Goal: Information Seeking & Learning: Check status

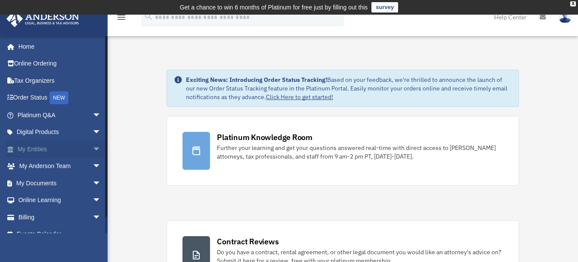
click at [92, 149] on span "arrow_drop_down" at bounding box center [100, 149] width 17 height 18
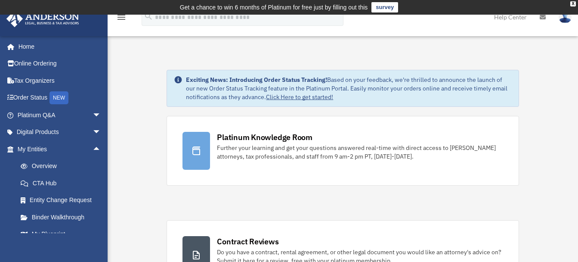
click at [46, 168] on link "Overview" at bounding box center [63, 165] width 102 height 17
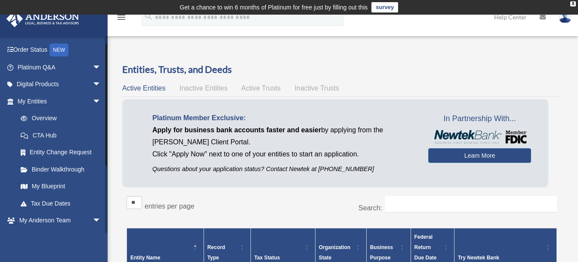
scroll to position [49, 0]
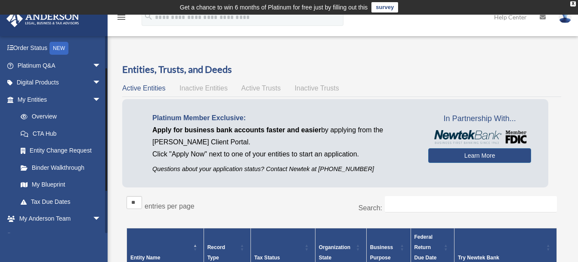
drag, startPoint x: 105, startPoint y: 138, endPoint x: 109, endPoint y: 171, distance: 32.9
click at [48, 182] on link "My Blueprint" at bounding box center [63, 184] width 102 height 17
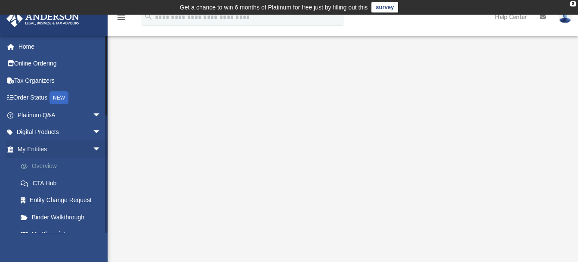
click at [49, 166] on link "Overview" at bounding box center [63, 165] width 102 height 17
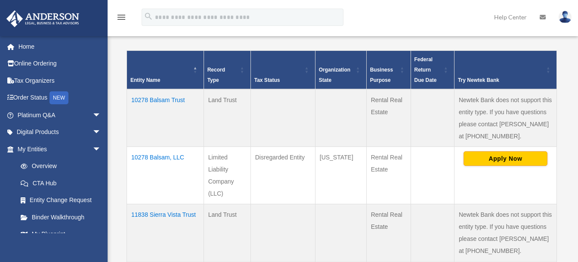
scroll to position [199, 0]
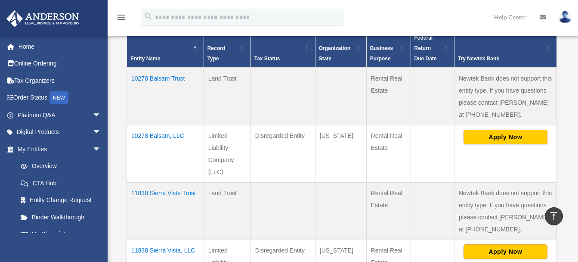
click at [160, 78] on td "10278 Balsam Trust" at bounding box center [165, 97] width 77 height 58
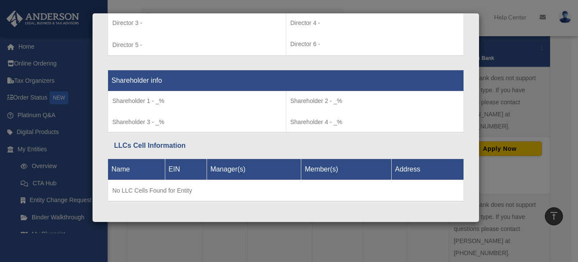
scroll to position [693, 0]
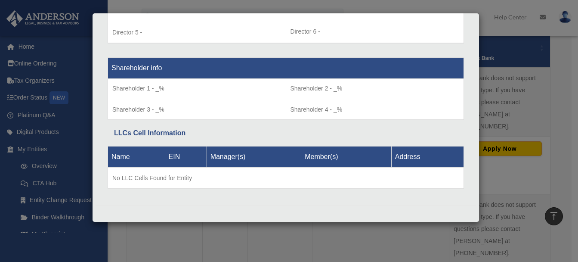
drag, startPoint x: 486, startPoint y: 258, endPoint x: 495, endPoint y: 175, distance: 83.4
click at [495, 175] on div "Details × Articles Sent Organizational Date" at bounding box center [289, 131] width 578 height 262
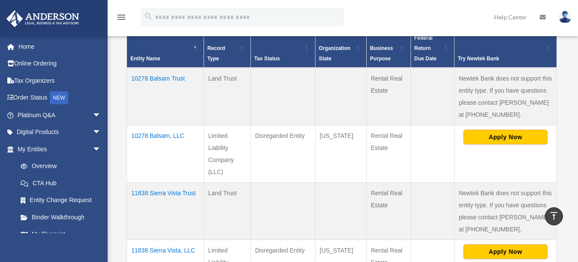
click at [166, 135] on td "10278 Balsam, LLC" at bounding box center [165, 153] width 77 height 57
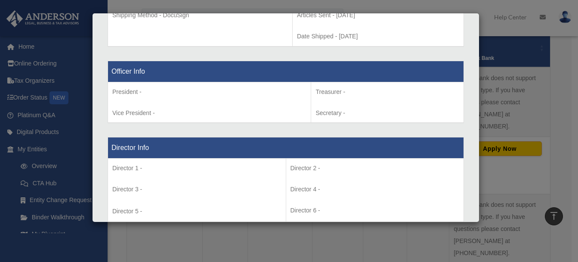
scroll to position [485, 0]
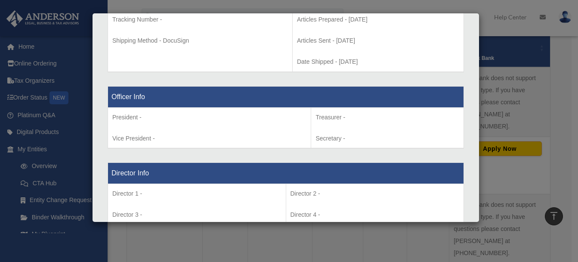
click at [489, 138] on div "Details × Articles Sent Organizational Date" at bounding box center [289, 131] width 578 height 262
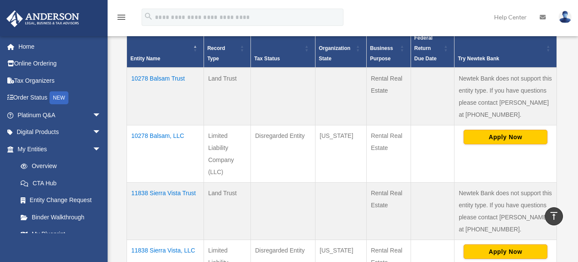
click at [170, 78] on td "10278 Balsam Trust" at bounding box center [165, 97] width 77 height 58
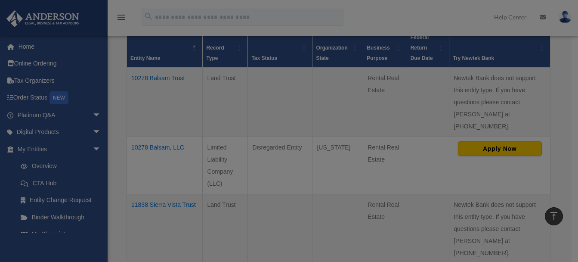
click at [170, 78] on div at bounding box center [289, 131] width 578 height 262
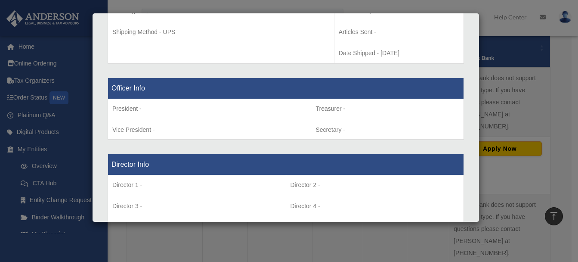
scroll to position [658, 0]
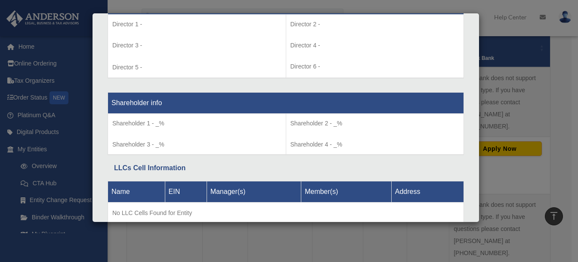
click at [490, 188] on div "Details × Articles Sent Organizational Date" at bounding box center [289, 131] width 578 height 262
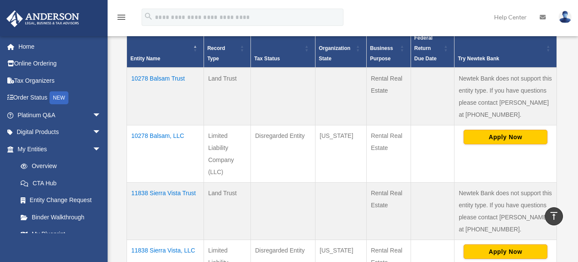
click at [162, 136] on td "10278 Balsam, LLC" at bounding box center [165, 153] width 77 height 57
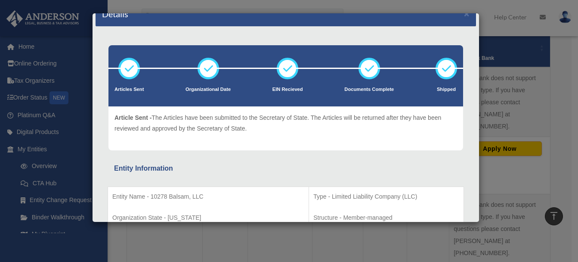
scroll to position [0, 0]
